Goal: Information Seeking & Learning: Learn about a topic

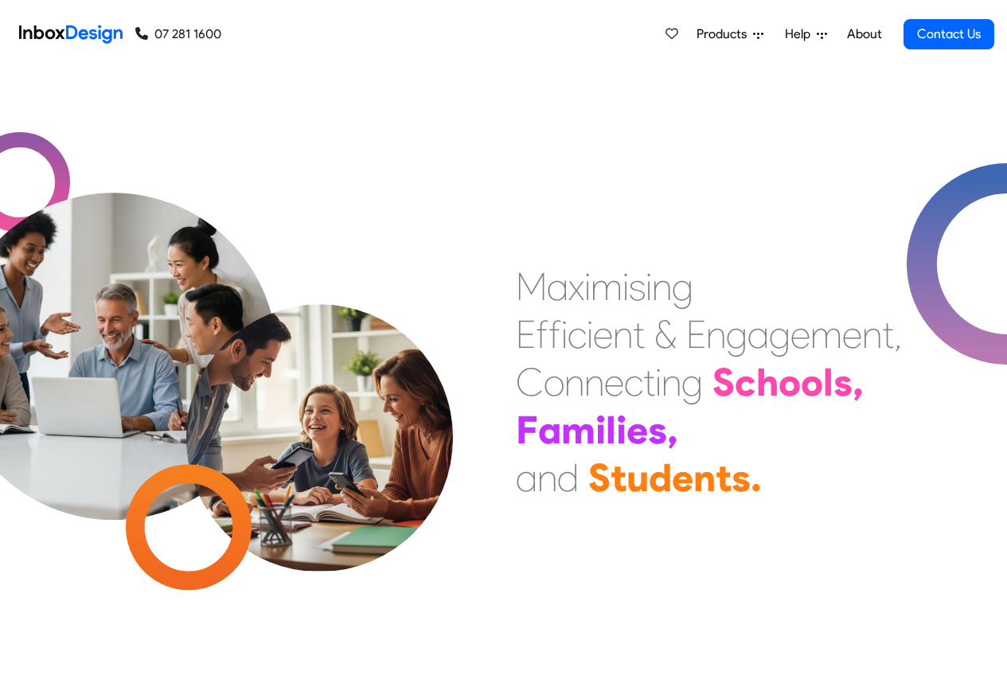
click at [741, 34] on span "Products" at bounding box center [725, 34] width 57 height 19
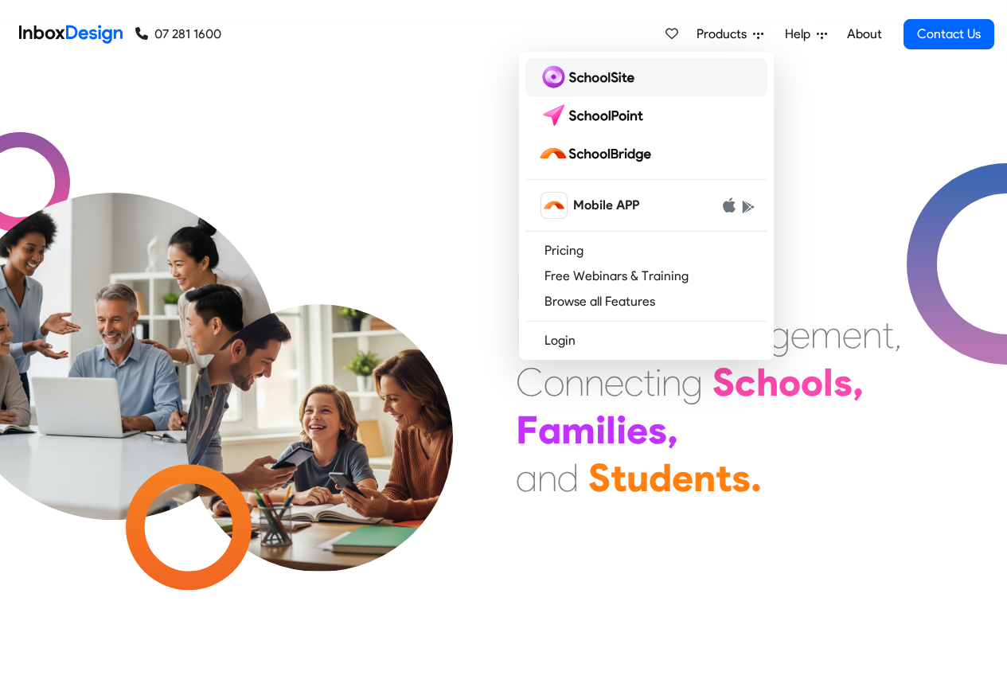
click at [577, 80] on img at bounding box center [589, 76] width 103 height 25
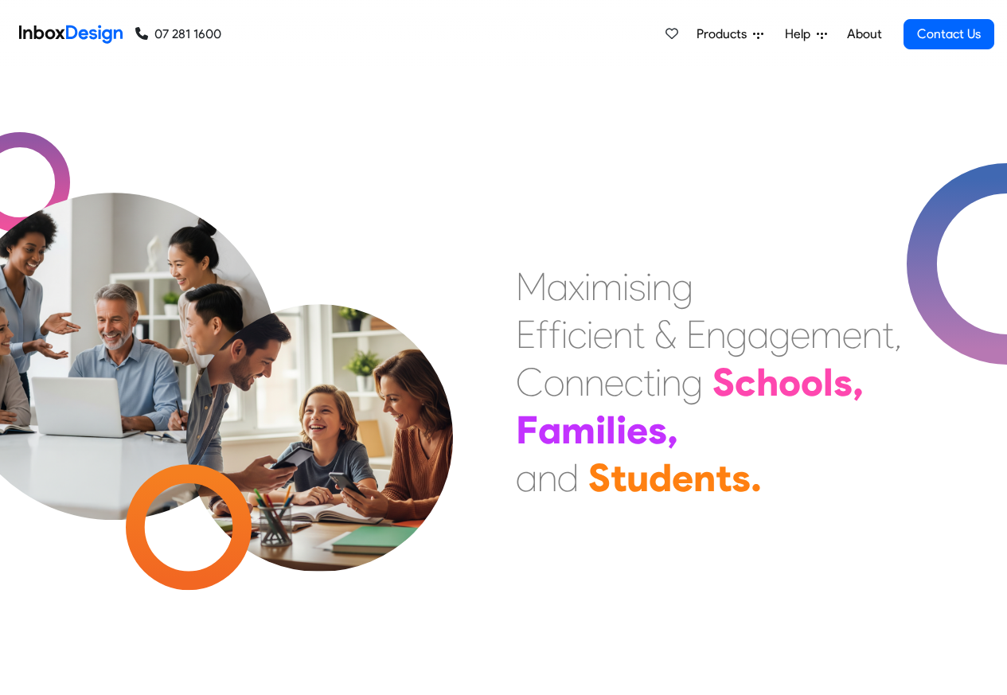
click at [718, 33] on span "Products" at bounding box center [725, 34] width 57 height 19
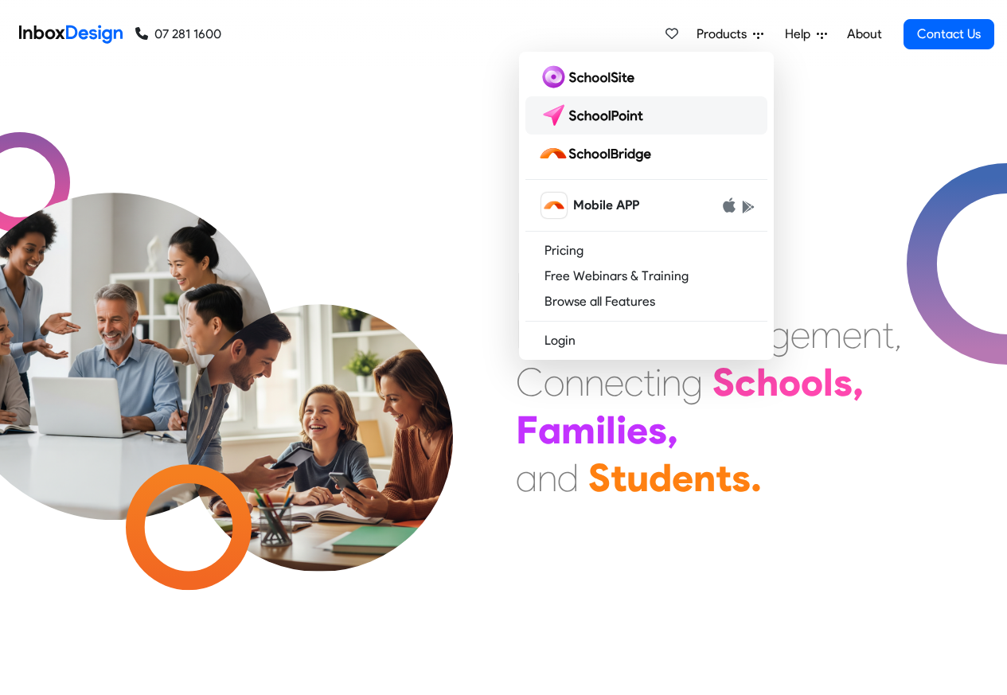
click at [602, 112] on img at bounding box center [594, 115] width 112 height 25
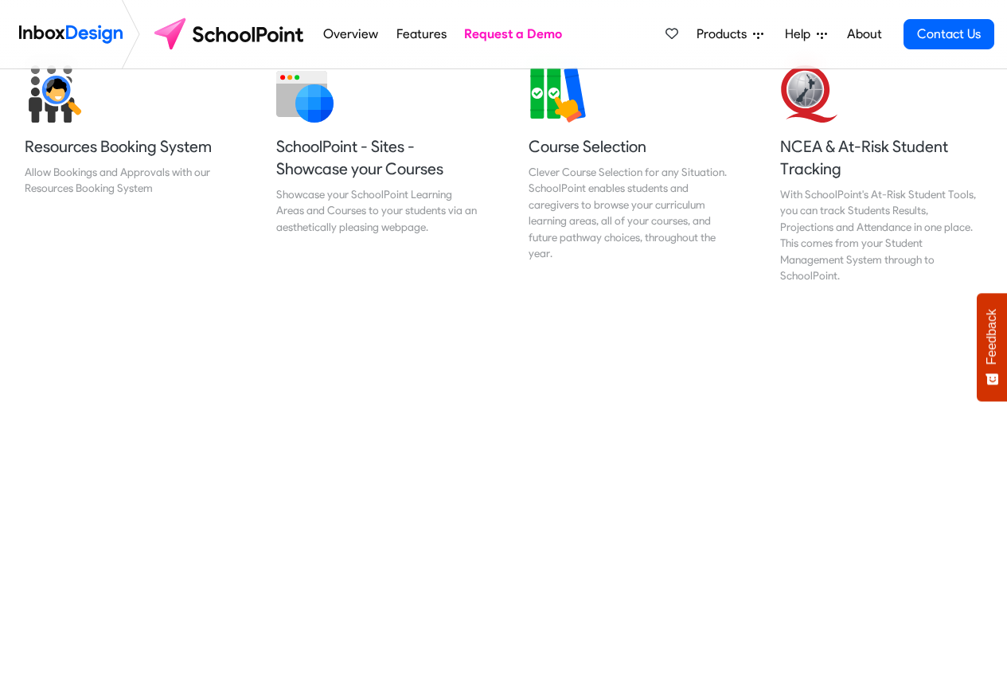
scroll to position [669, 0]
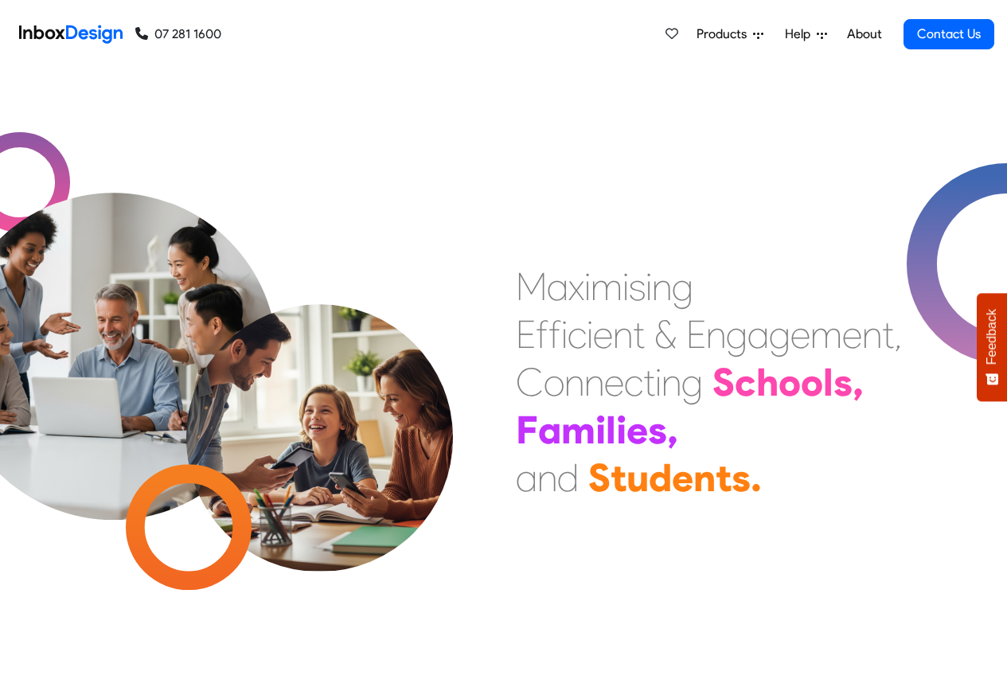
click at [811, 34] on span "Help" at bounding box center [801, 34] width 32 height 19
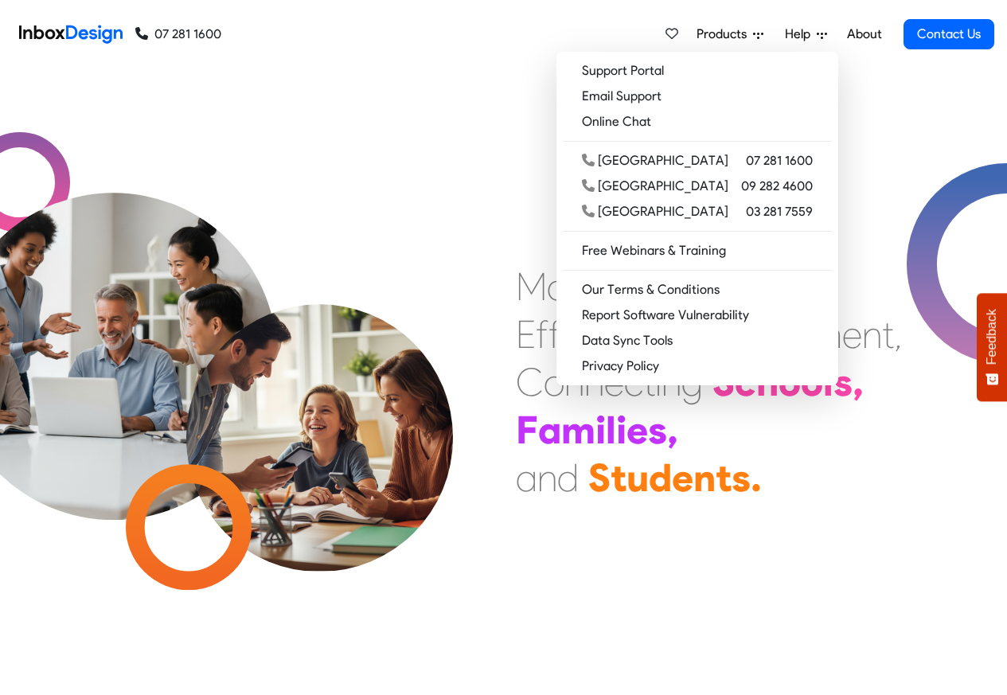
click at [699, 34] on span "Products" at bounding box center [725, 34] width 57 height 19
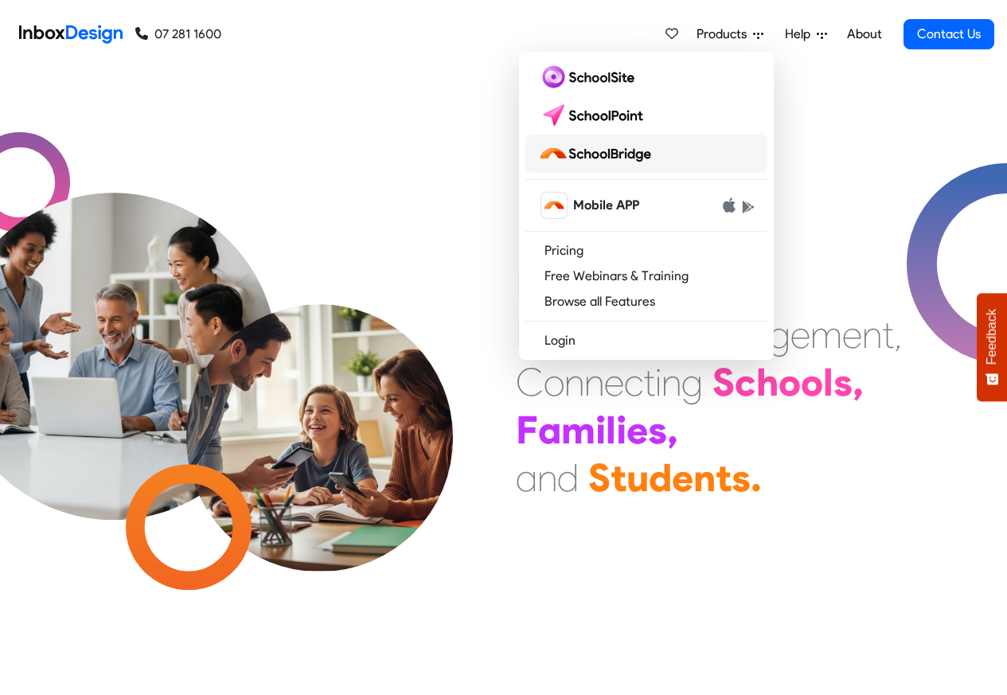
click at [608, 154] on img at bounding box center [597, 153] width 119 height 25
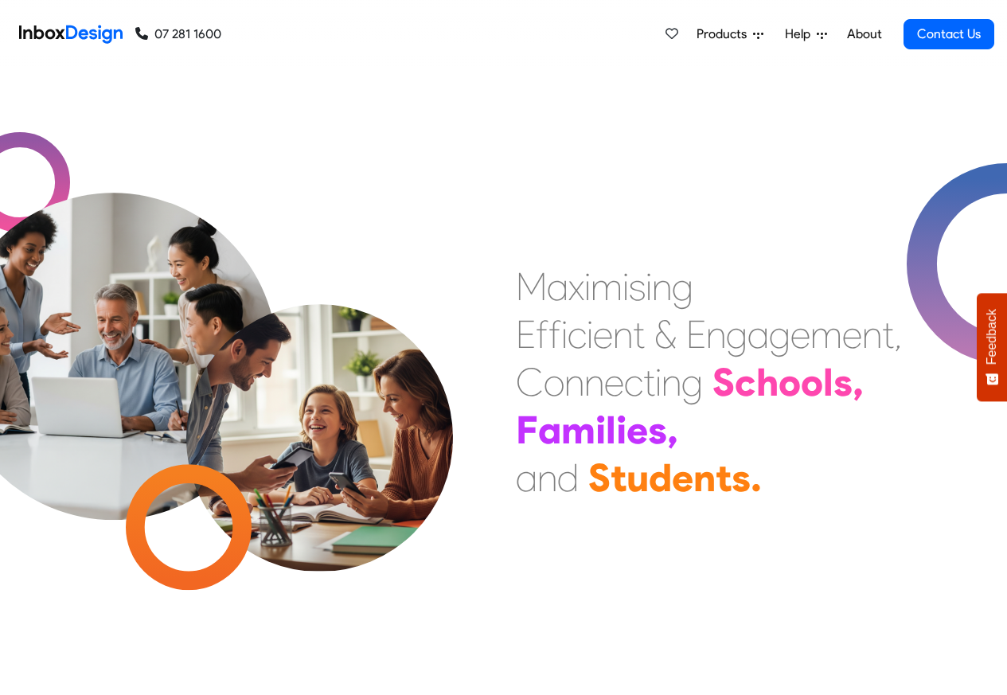
click at [844, 33] on link "About" at bounding box center [864, 34] width 44 height 32
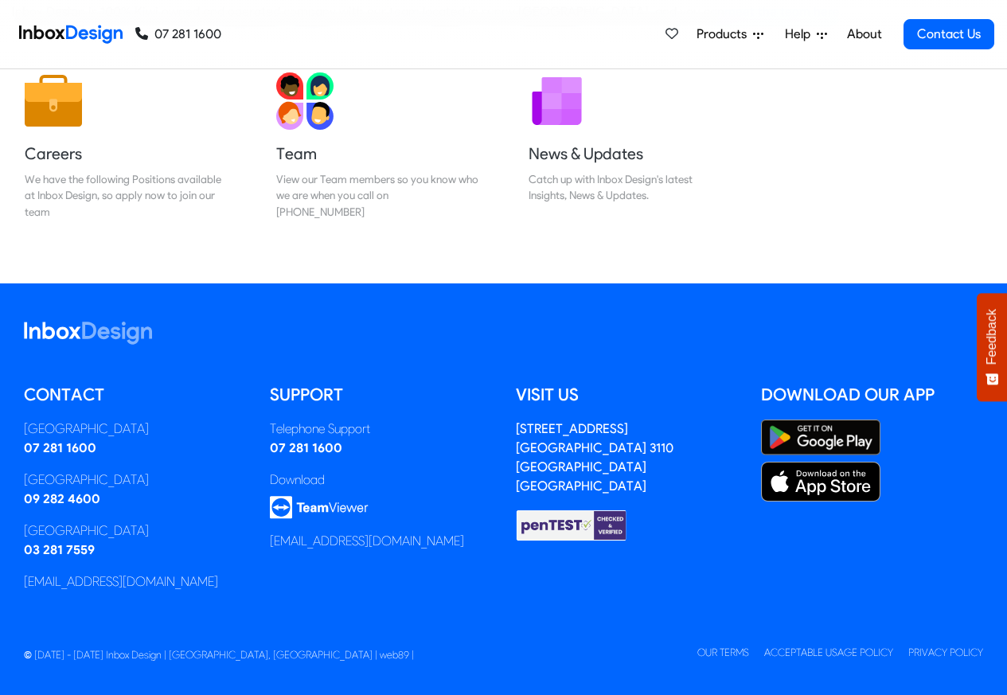
scroll to position [264, 0]
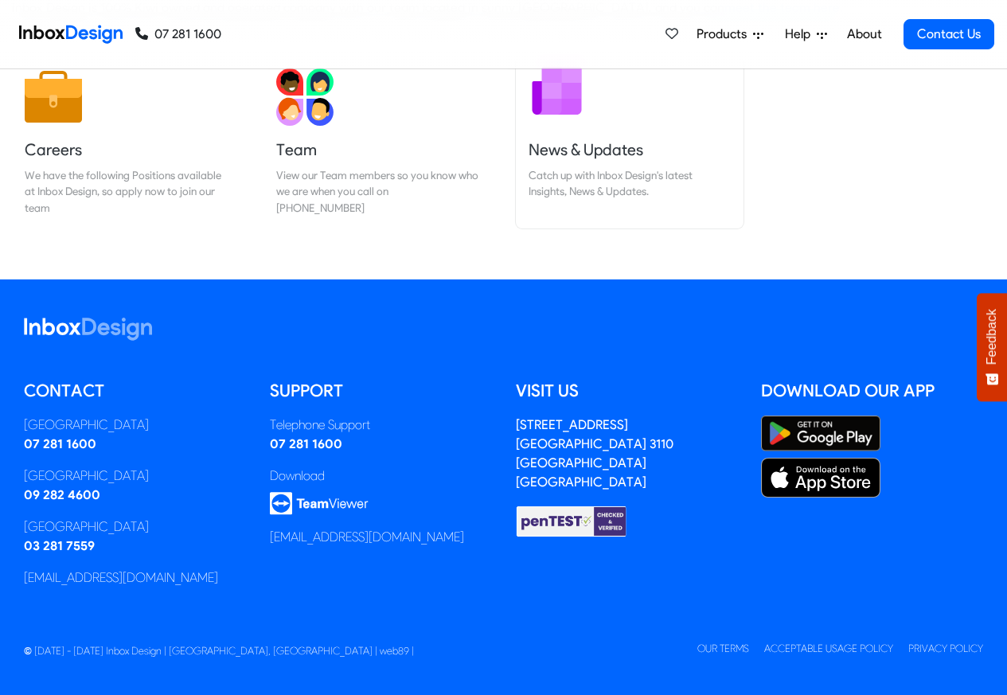
click at [555, 162] on link "News & Updates Catch up with Inbox Design's latest Insights, News & Updates." at bounding box center [630, 142] width 228 height 173
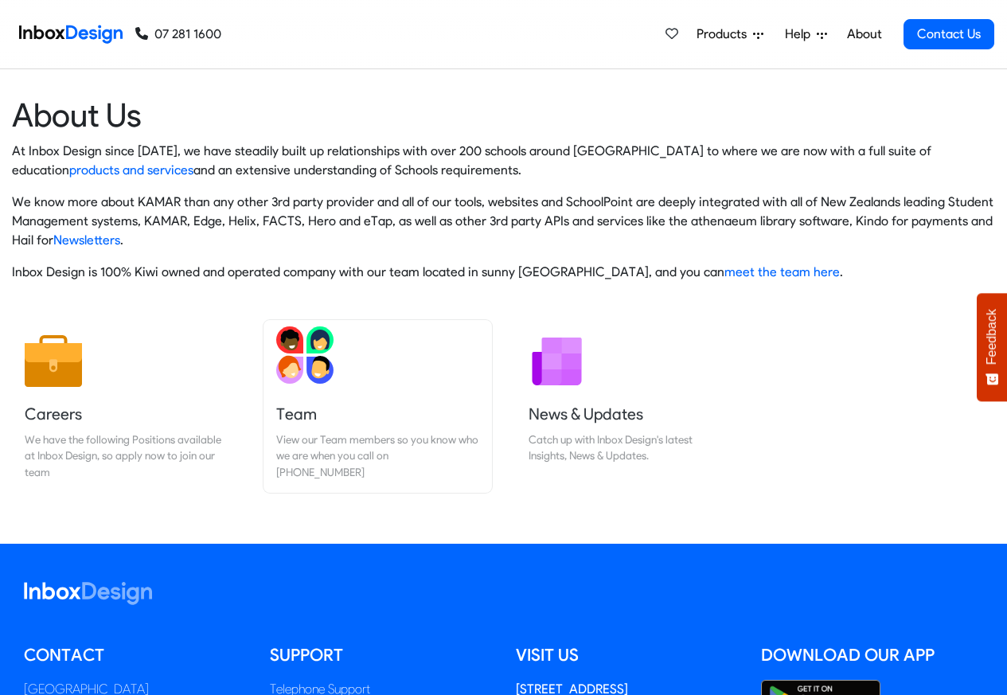
click at [309, 412] on h5 "Team" at bounding box center [377, 414] width 202 height 22
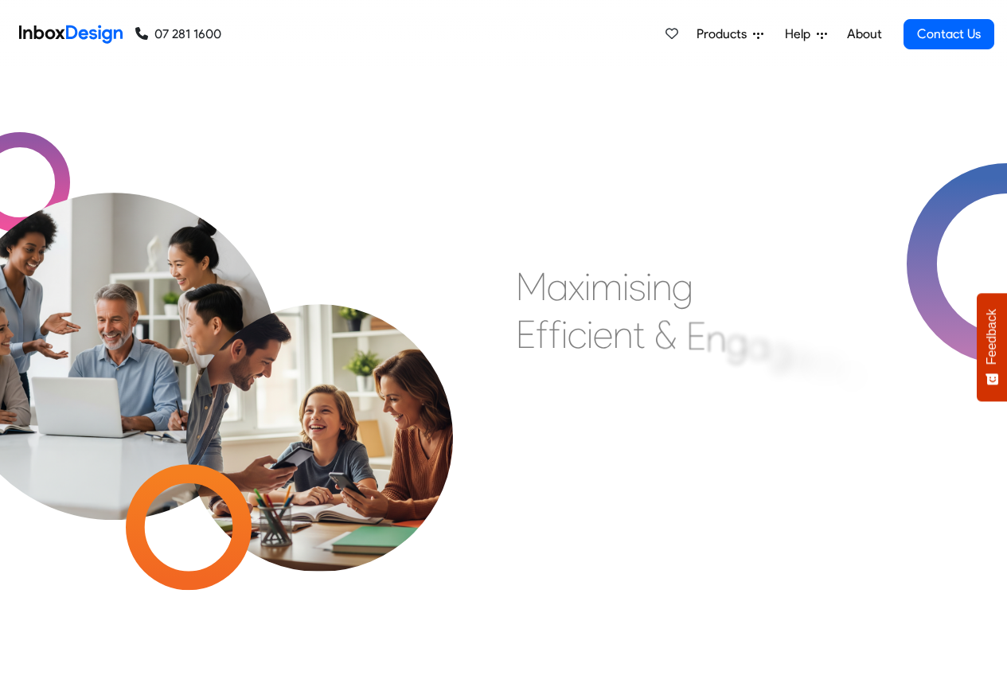
click at [711, 34] on span "Products" at bounding box center [725, 34] width 57 height 19
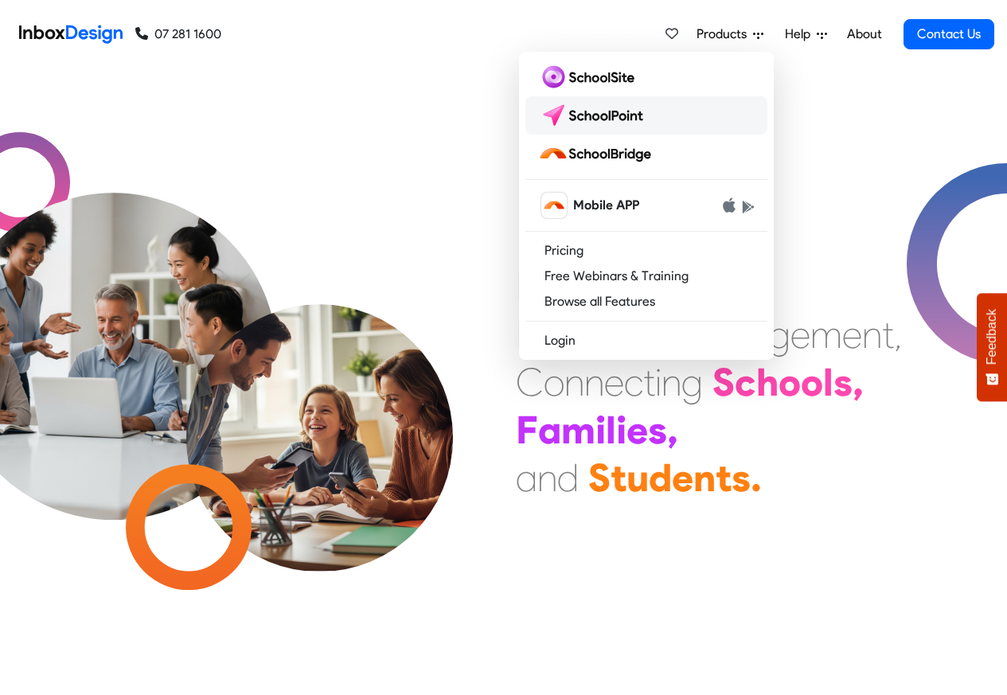
click at [612, 111] on img at bounding box center [594, 115] width 112 height 25
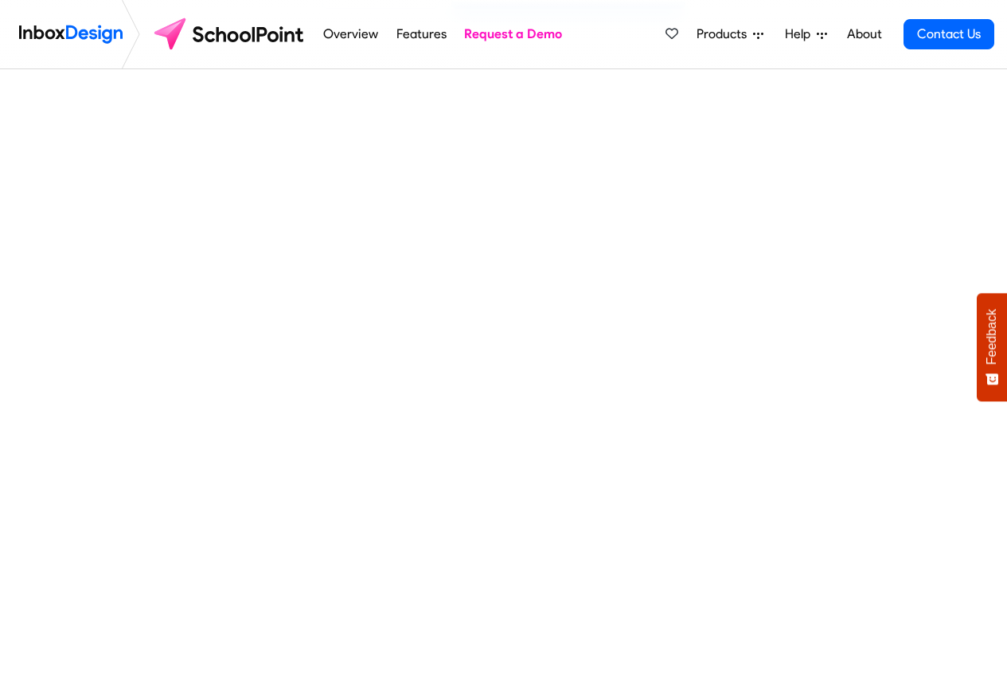
scroll to position [669, 0]
